Goal: Check status: Check status

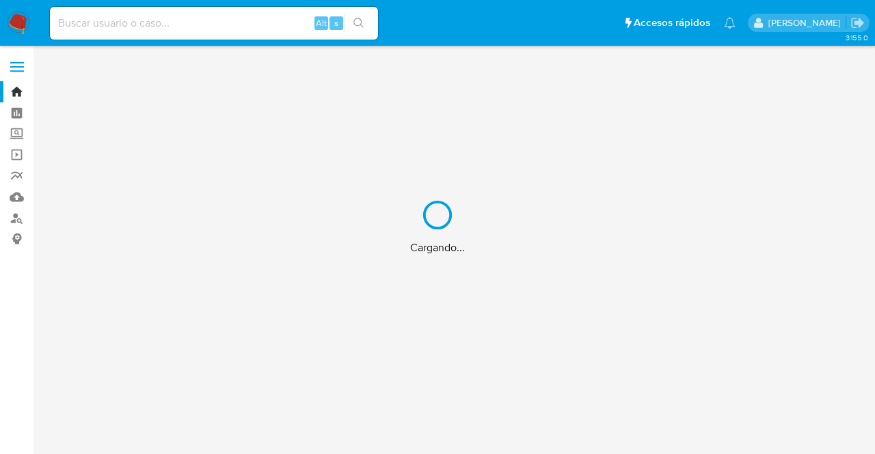
click at [162, 31] on div "Cargando..." at bounding box center [437, 227] width 875 height 454
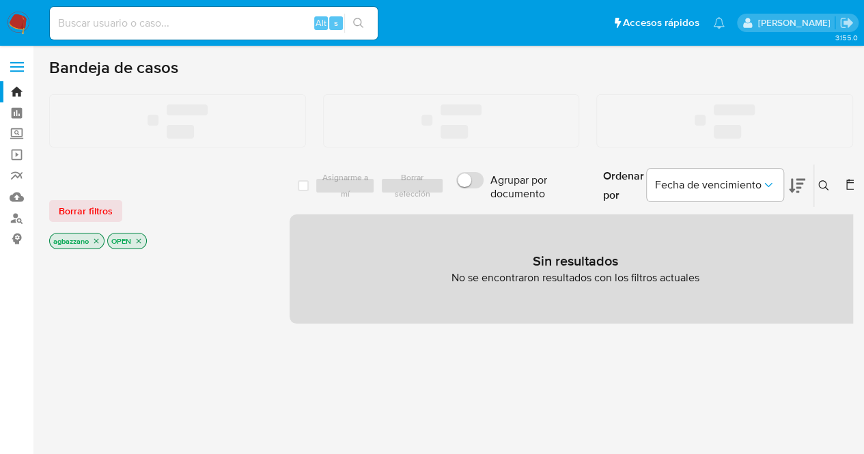
click at [141, 14] on input at bounding box center [214, 23] width 328 height 18
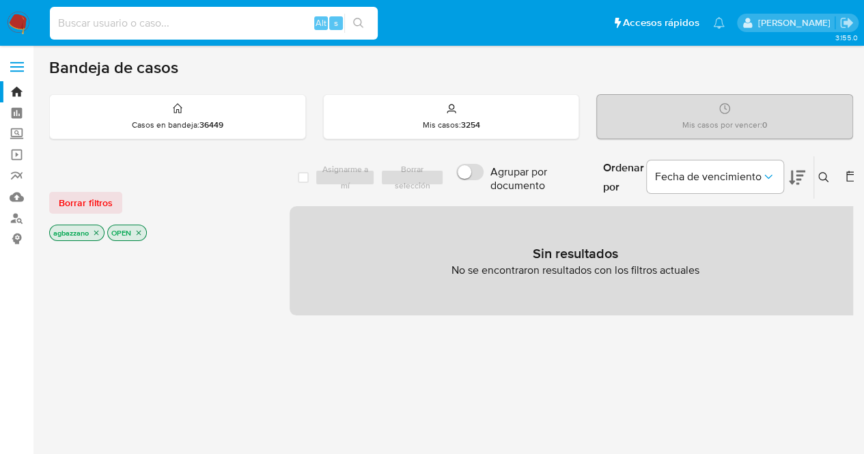
paste input "215460923"
type input "215460923"
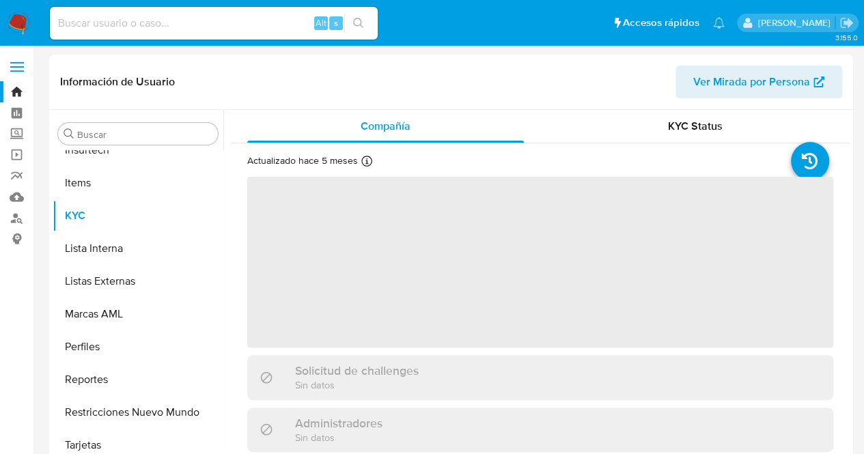
scroll to position [610, 0]
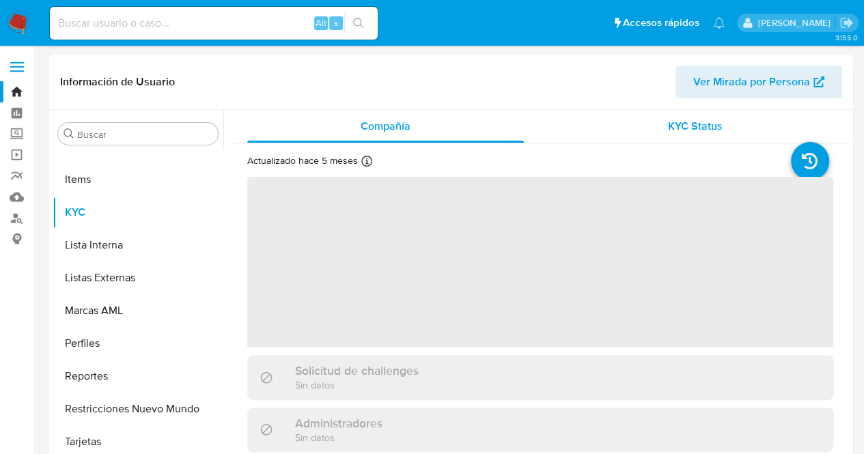
click at [709, 126] on span "KYC Status" at bounding box center [695, 126] width 55 height 16
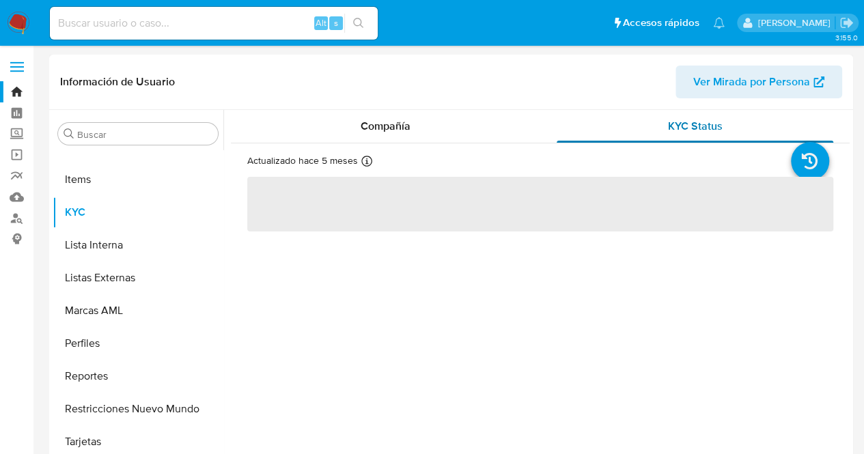
select select "10"
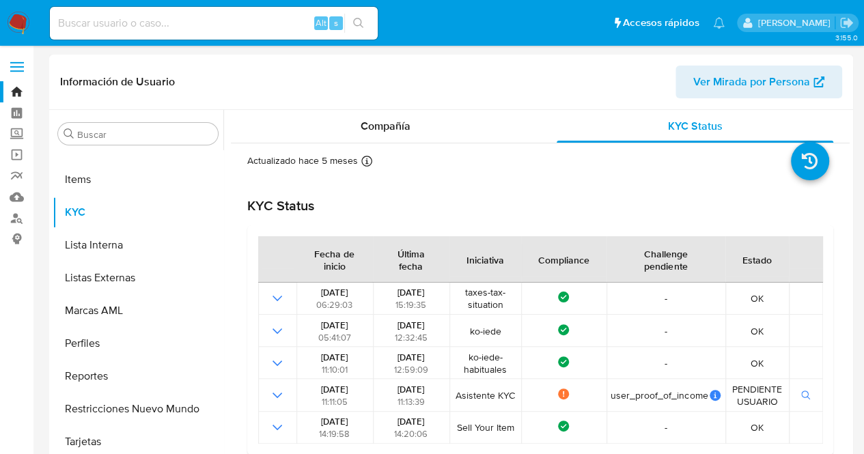
click at [223, 369] on div "Compañía KYC Status Actualizado [DATE] Creado: [DATE] 18:56:26 Actualizado: [DA…" at bounding box center [536, 285] width 627 height 350
drag, startPoint x: 223, startPoint y: 367, endPoint x: 210, endPoint y: 271, distance: 97.3
click at [210, 271] on div "Buscar Anticipos de dinero Archivos adjuntos CBT Cruces y Relaciones Créditos C…" at bounding box center [451, 285] width 797 height 350
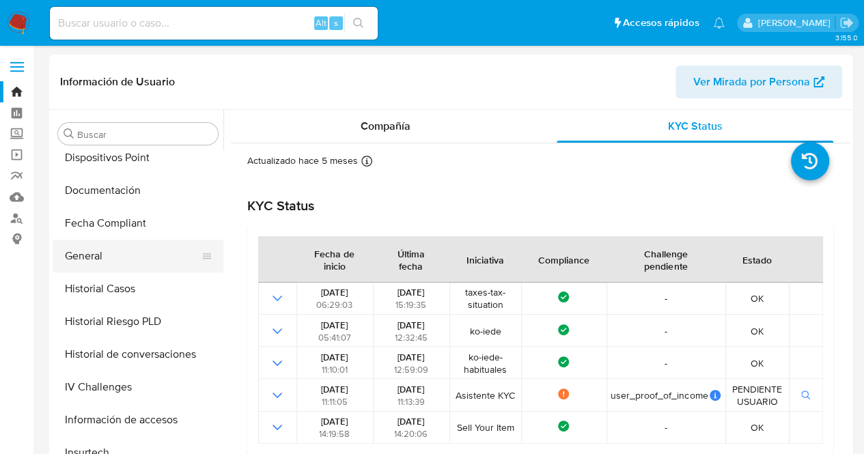
scroll to position [305, 0]
click at [164, 252] on button "General" at bounding box center [133, 255] width 160 height 33
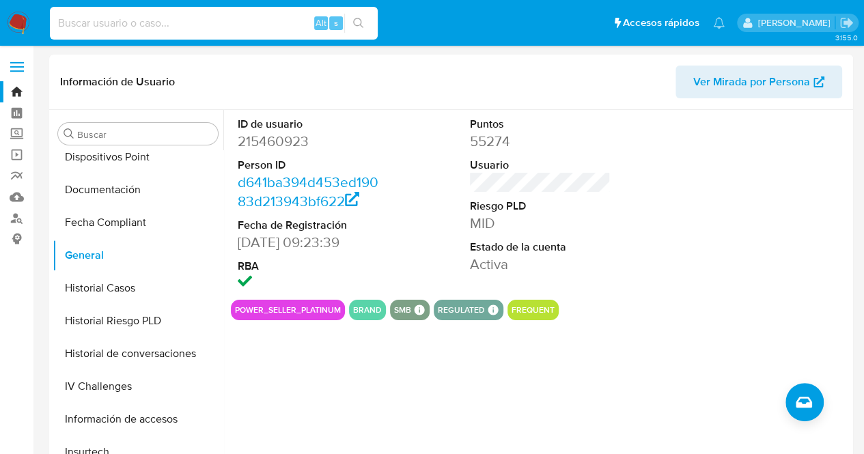
click at [149, 25] on input at bounding box center [214, 23] width 328 height 18
paste input "243775528"
type input "243775528"
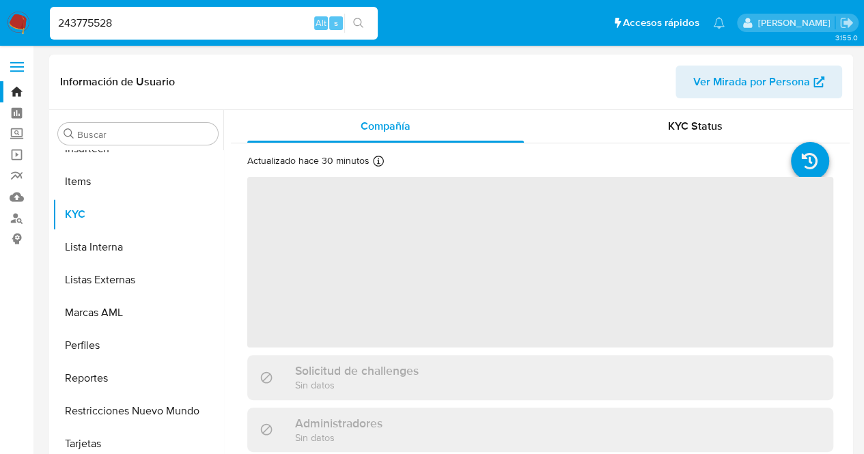
scroll to position [610, 0]
click at [577, 291] on span "‌" at bounding box center [540, 262] width 586 height 171
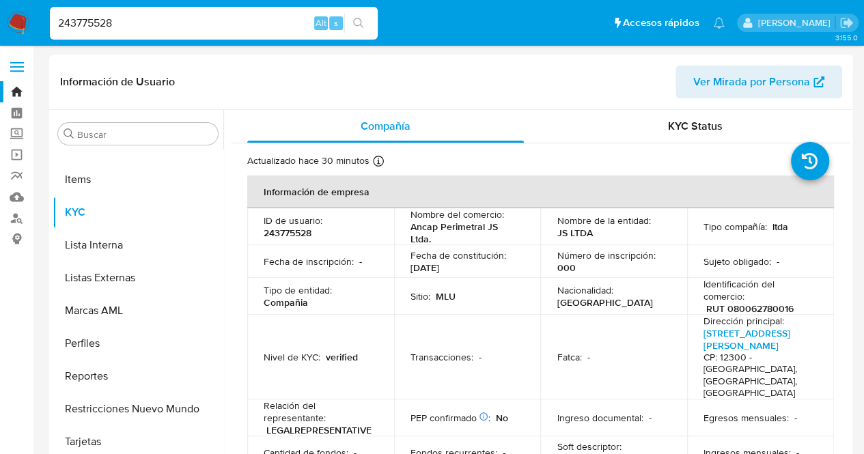
select select "10"
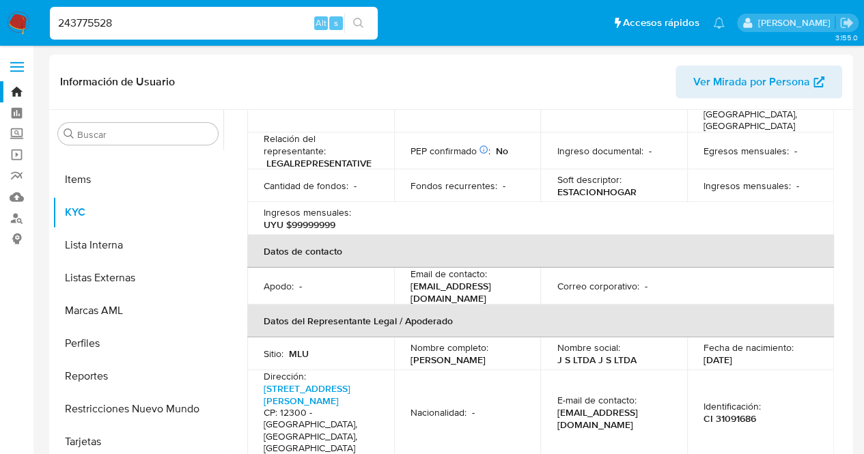
scroll to position [301, 0]
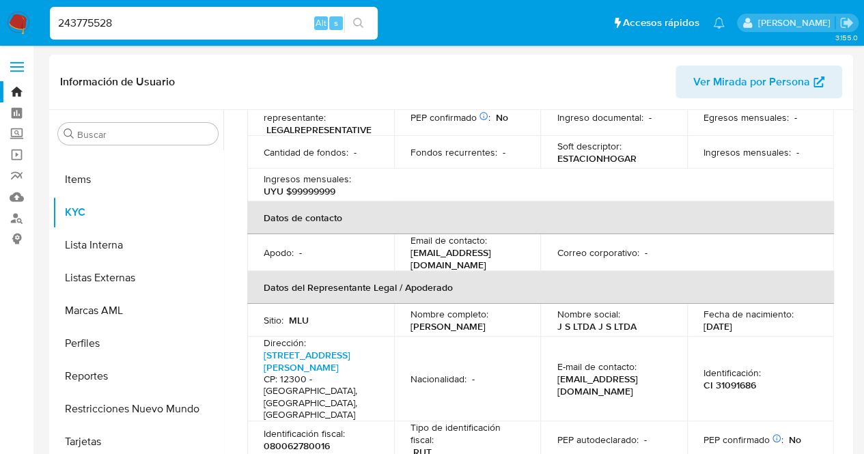
drag, startPoint x: 202, startPoint y: 19, endPoint x: 0, endPoint y: 16, distance: 202.3
click at [0, 16] on nav "Pausado Ver notificaciones 243775528 Alt s Accesos rápidos Presiona las siguien…" at bounding box center [432, 23] width 864 height 46
paste input "73030"
type input "273030528"
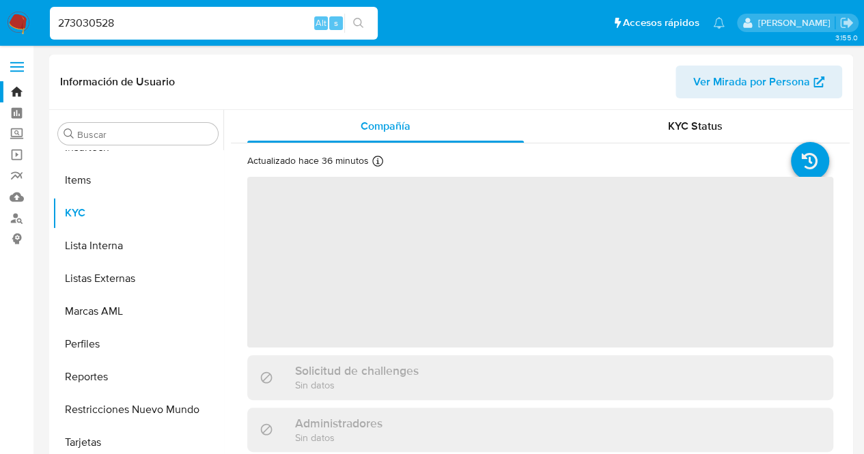
scroll to position [610, 0]
click at [592, 264] on span "‌" at bounding box center [540, 262] width 586 height 171
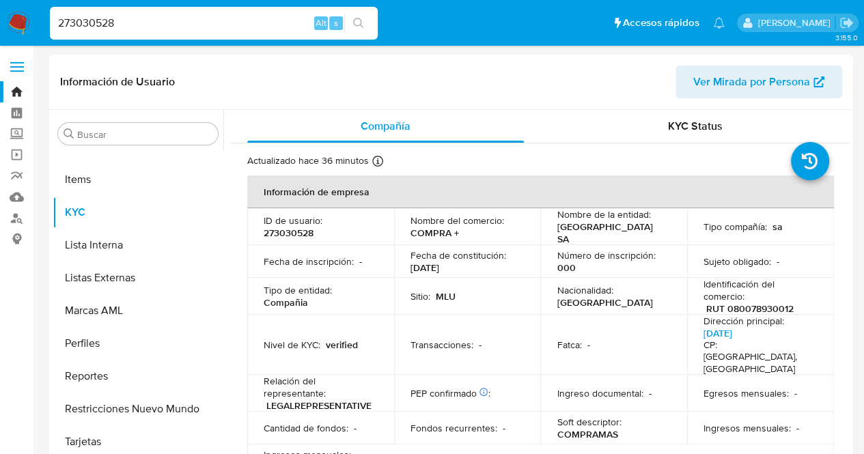
select select "10"
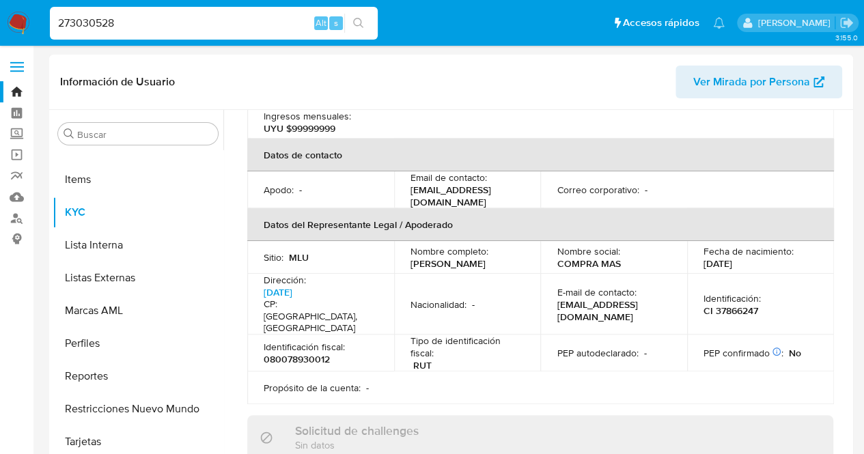
scroll to position [355, 0]
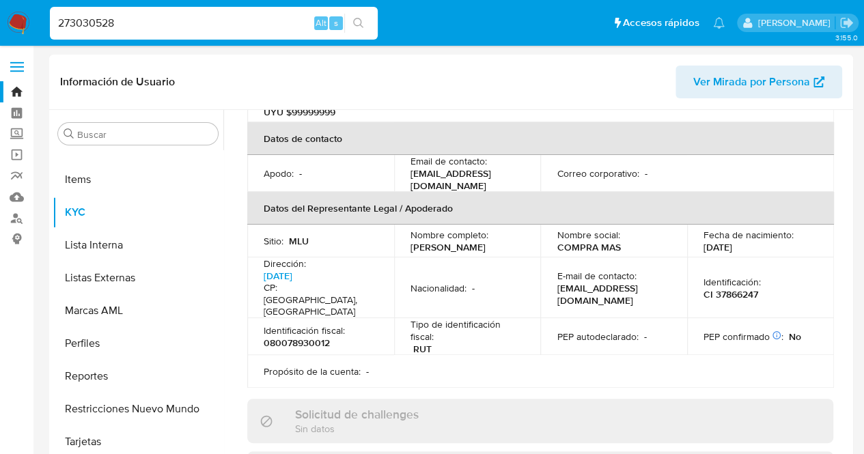
drag, startPoint x: 202, startPoint y: 24, endPoint x: 0, endPoint y: 42, distance: 203.0
click at [0, 42] on nav "Pausado Ver notificaciones 273030528 Alt s Accesos rápidos Presiona las siguien…" at bounding box center [432, 23] width 864 height 46
paste input "38467261"
type input "238467261"
drag, startPoint x: 205, startPoint y: 17, endPoint x: 0, endPoint y: -6, distance: 206.3
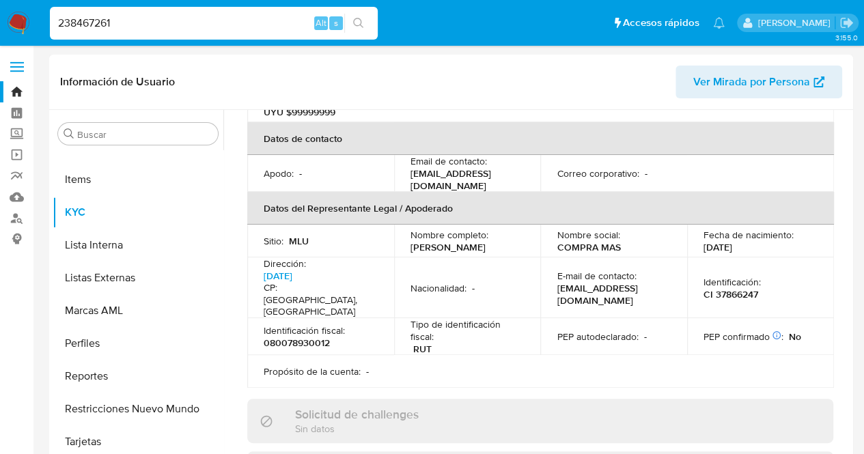
click at [208, 31] on input "238467261" at bounding box center [214, 23] width 328 height 18
drag, startPoint x: 146, startPoint y: 28, endPoint x: 0, endPoint y: 13, distance: 146.3
click at [0, 13] on nav "Pausado Ver notificaciones 238467261 Alt s Accesos rápidos Presiona las siguien…" at bounding box center [432, 23] width 864 height 46
